Goal: Task Accomplishment & Management: Complete application form

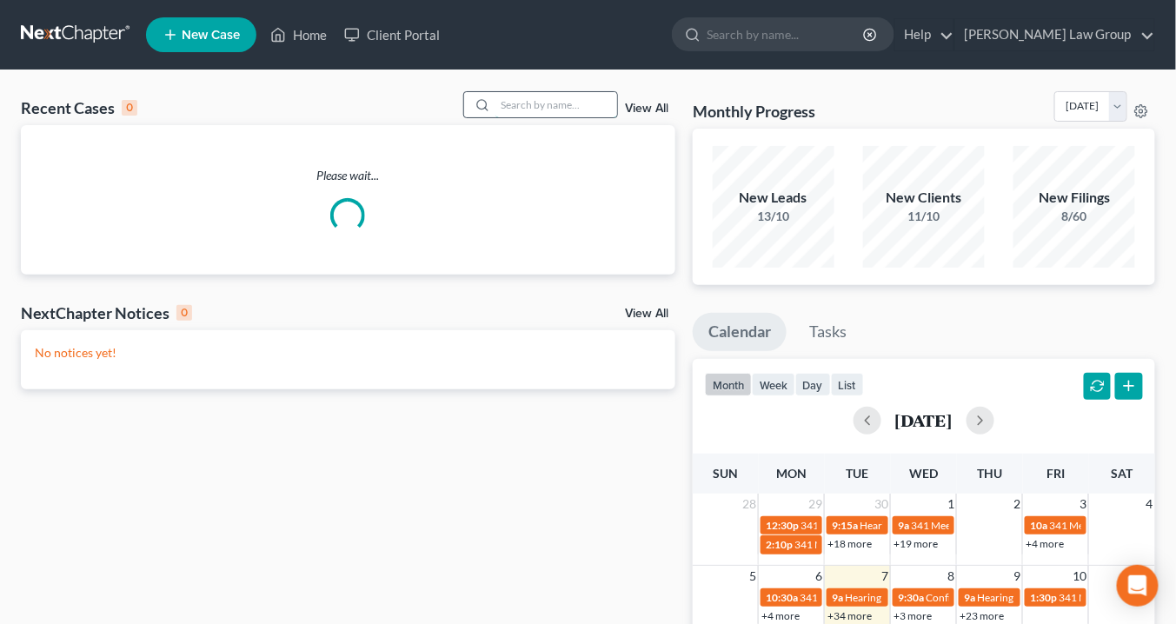
click at [558, 99] on input "search" at bounding box center [556, 104] width 122 height 25
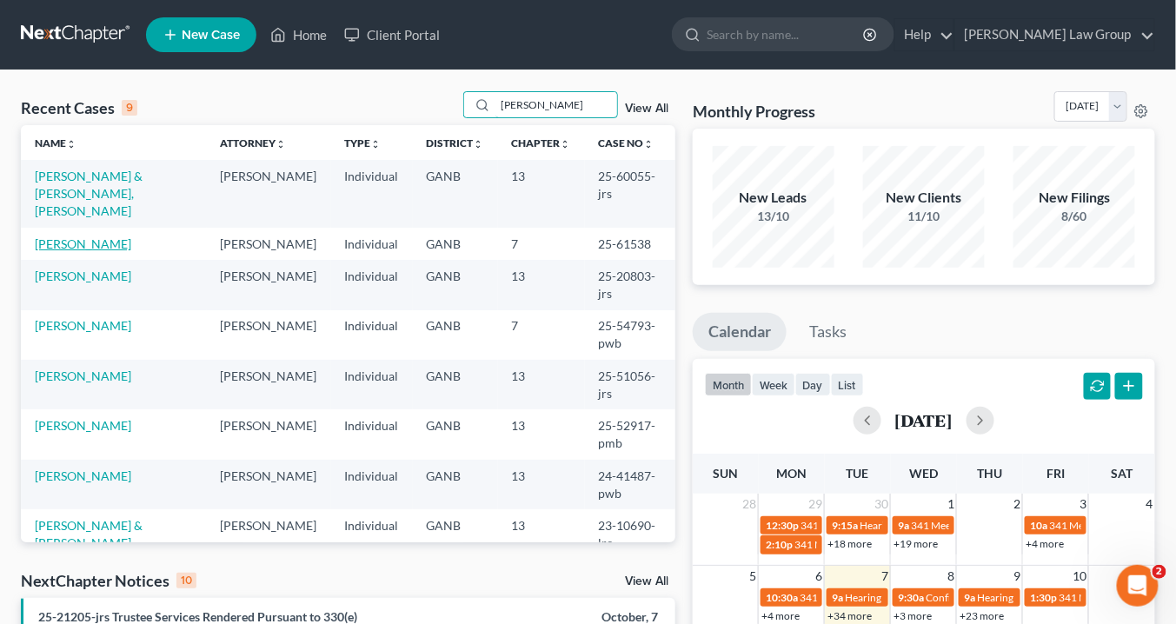
type input "[PERSON_NAME]"
click at [73, 236] on link "[PERSON_NAME]" at bounding box center [83, 243] width 96 height 15
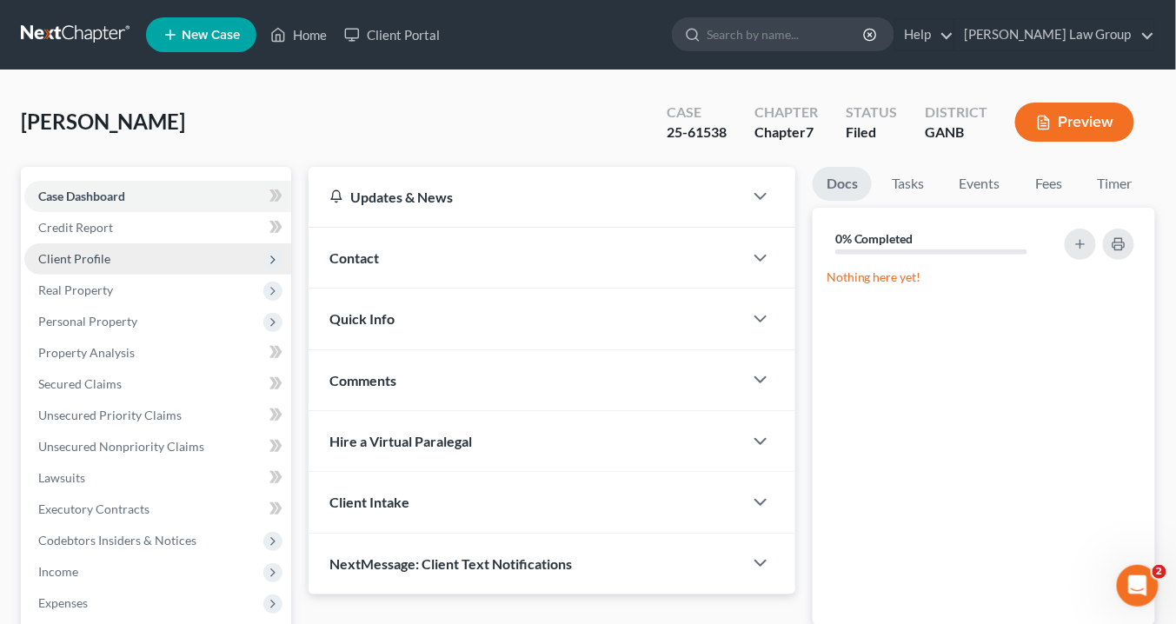
click at [93, 260] on span "Client Profile" at bounding box center [74, 258] width 72 height 15
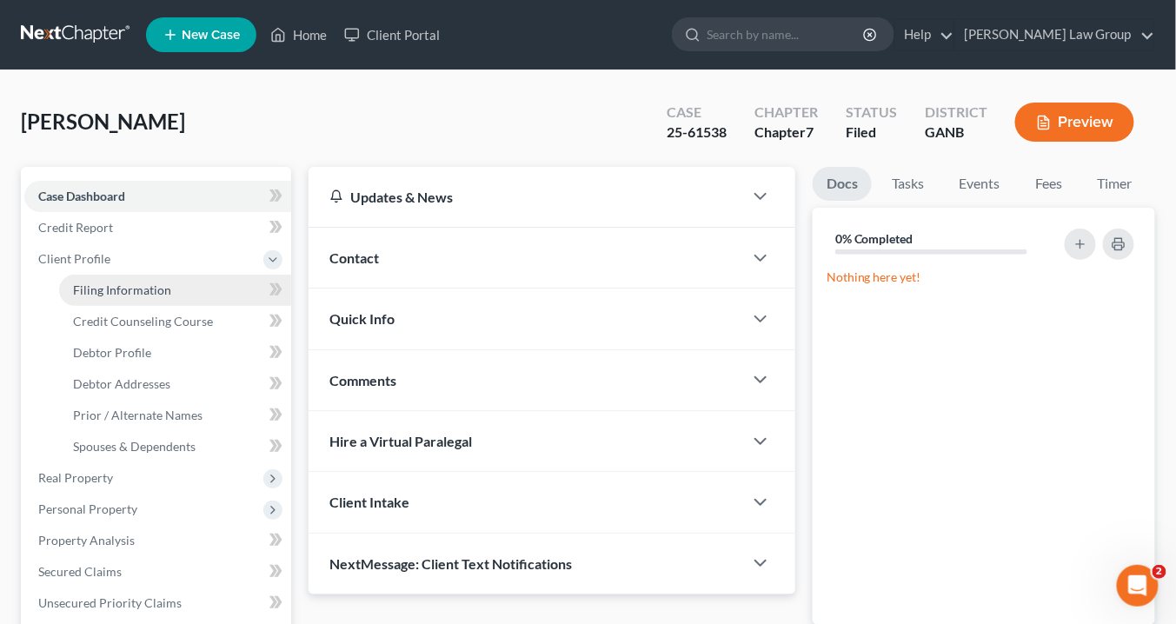
click at [136, 294] on span "Filing Information" at bounding box center [122, 289] width 98 height 15
select select "1"
select select "0"
select select "10"
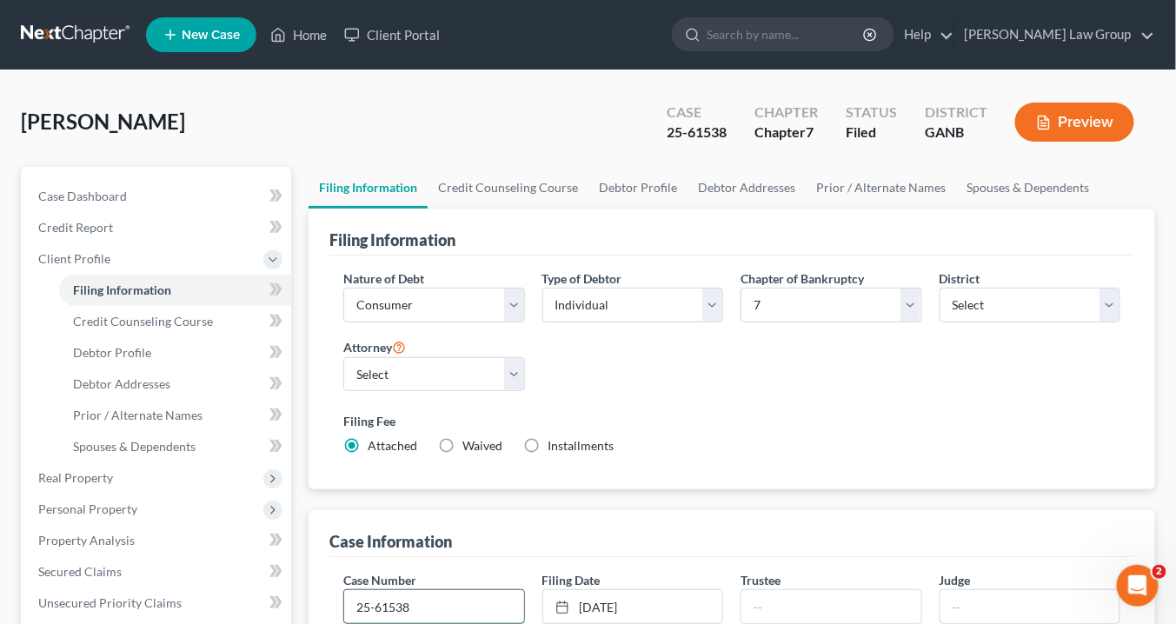
click at [446, 600] on input "25-61538" at bounding box center [433, 606] width 179 height 33
type input "25-61538-sms"
click at [774, 606] on input "text" at bounding box center [830, 606] width 179 height 33
click at [773, 606] on input "text" at bounding box center [830, 606] width 179 height 33
type input "[PERSON_NAME] [PERSON_NAME]"
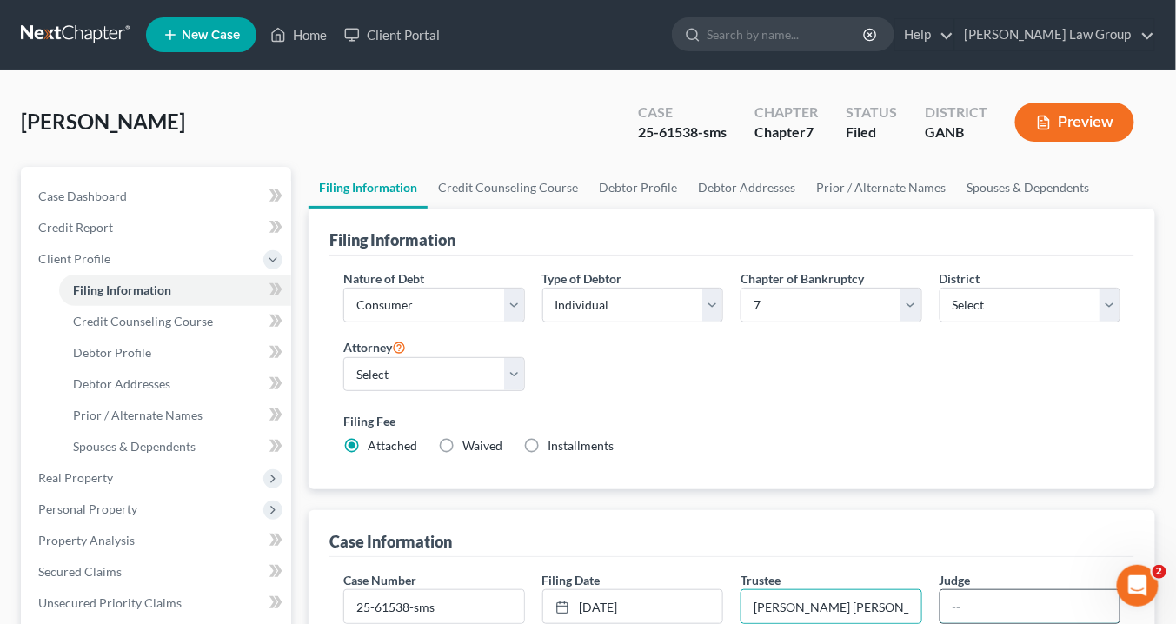
click at [963, 593] on input "text" at bounding box center [1029, 606] width 179 height 33
type input "SMS"
